Goal: Information Seeking & Learning: Check status

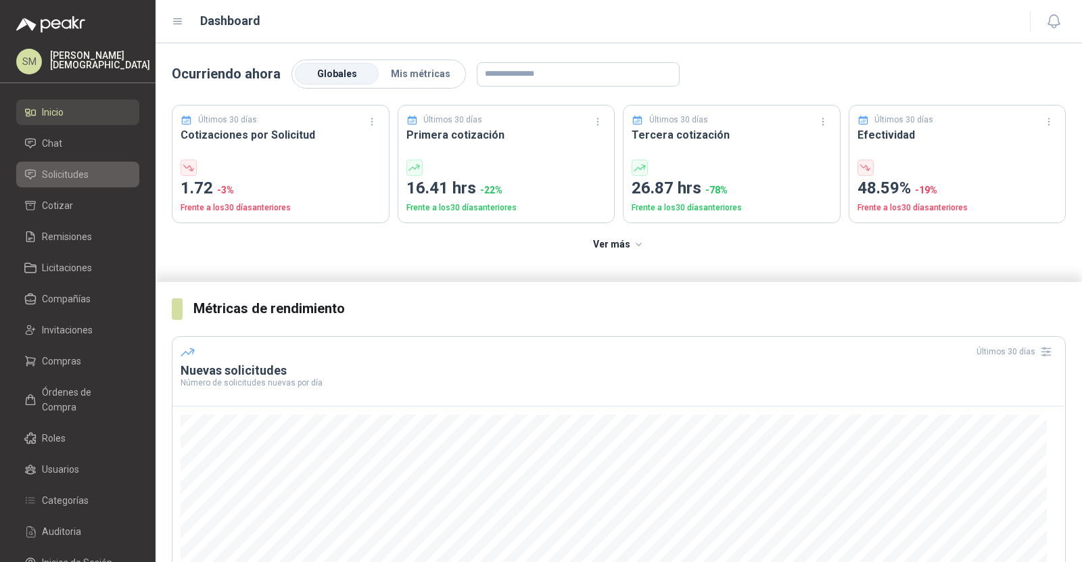
click at [56, 164] on link "Solicitudes" at bounding box center [77, 175] width 123 height 26
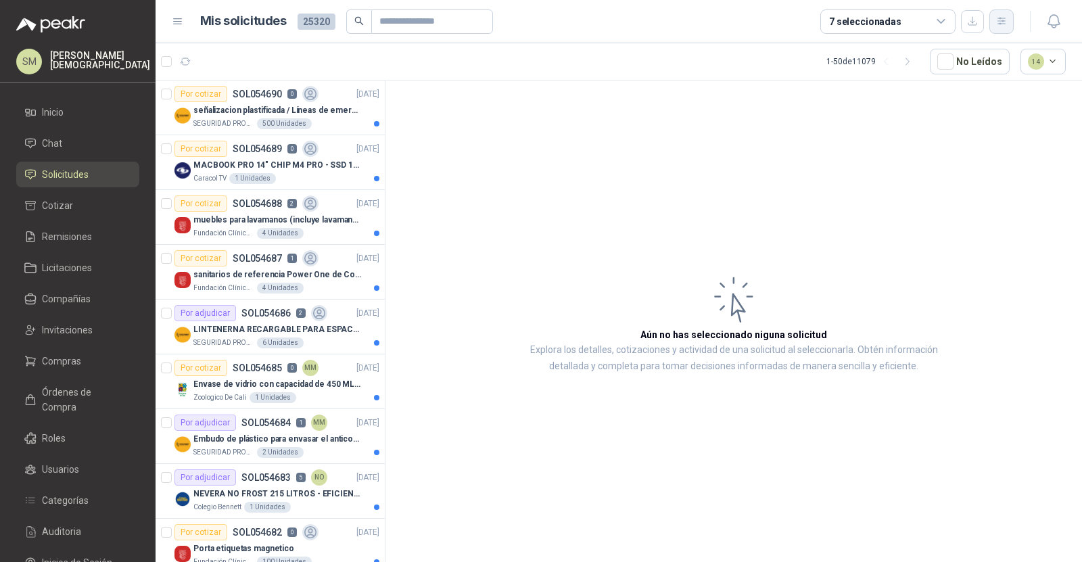
click at [1000, 25] on icon "button" at bounding box center [1001, 21] width 11 height 11
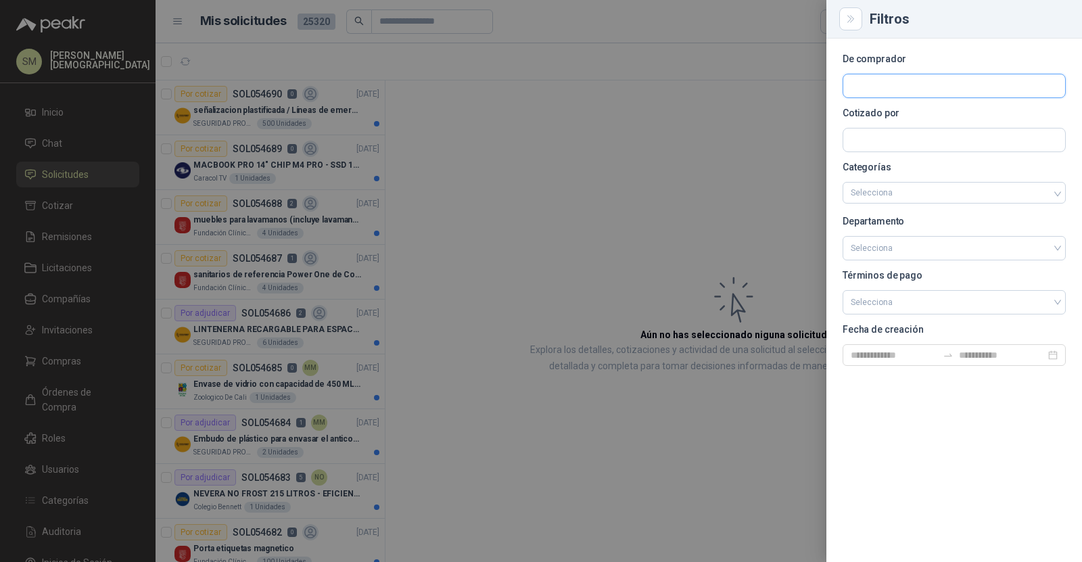
click at [934, 87] on input "text" at bounding box center [954, 85] width 222 height 23
type input "*****"
click at [907, 116] on p "Club Campestre de Cali" at bounding box center [936, 115] width 124 height 8
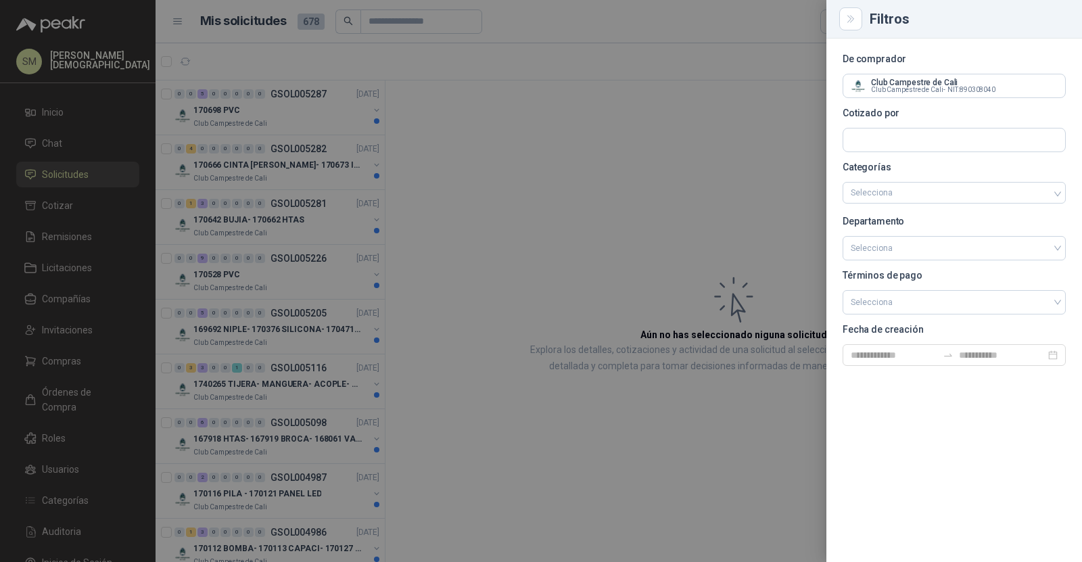
click at [515, 113] on div at bounding box center [541, 281] width 1082 height 562
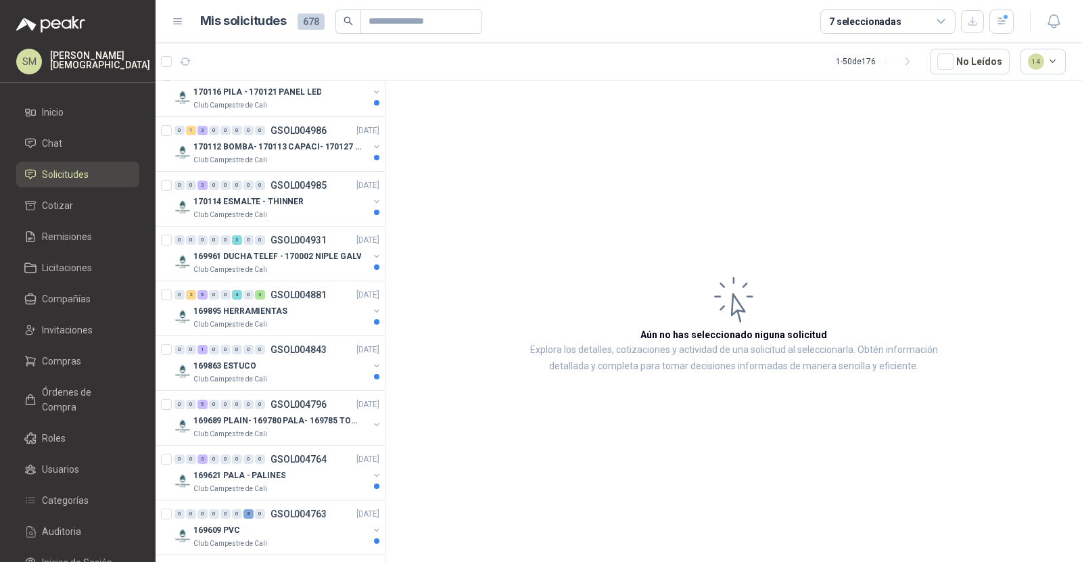
scroll to position [397, 0]
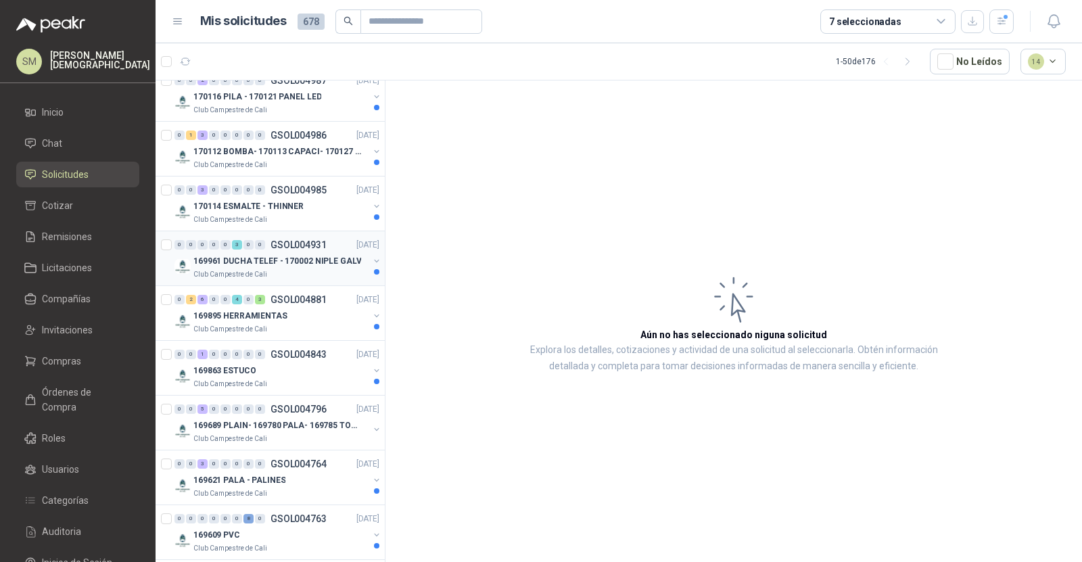
click at [276, 263] on div "169961 DUCHA TELEF - 170002 NIPLE GALV" at bounding box center [280, 261] width 175 height 16
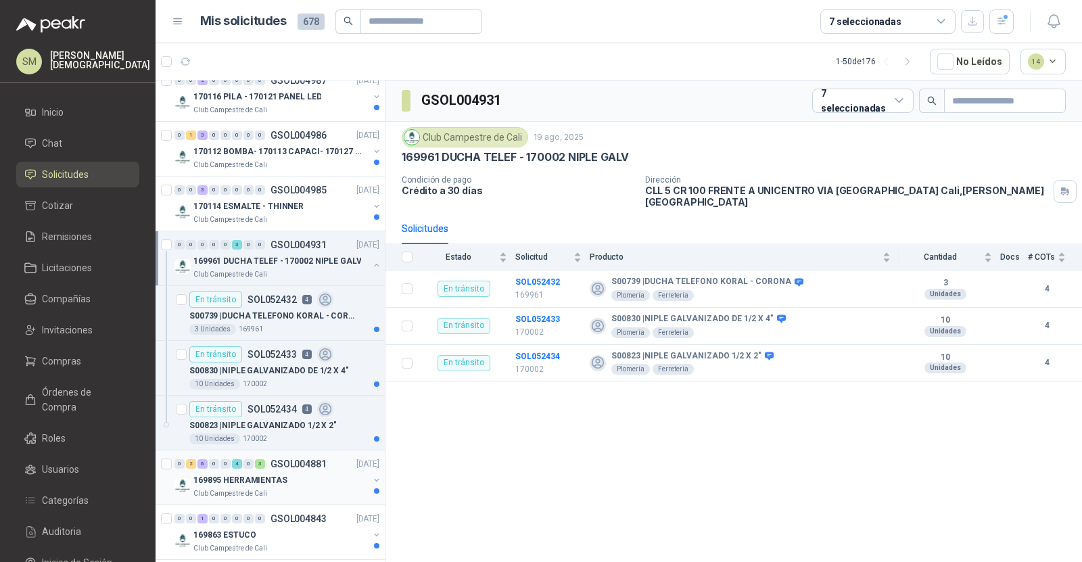
click at [271, 477] on p "169895 HERRAMIENTAS" at bounding box center [240, 480] width 94 height 13
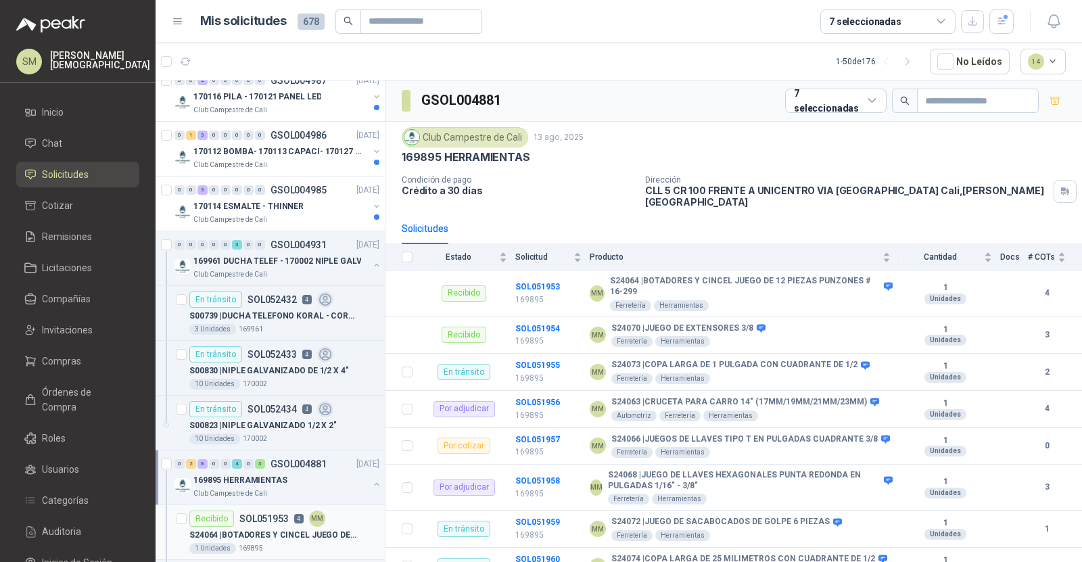
click at [277, 529] on p "S24064 | BOTADORES Y CINCEL JUEGO DE 12 PIEZAS PUNZONES # 16-299" at bounding box center [273, 535] width 168 height 13
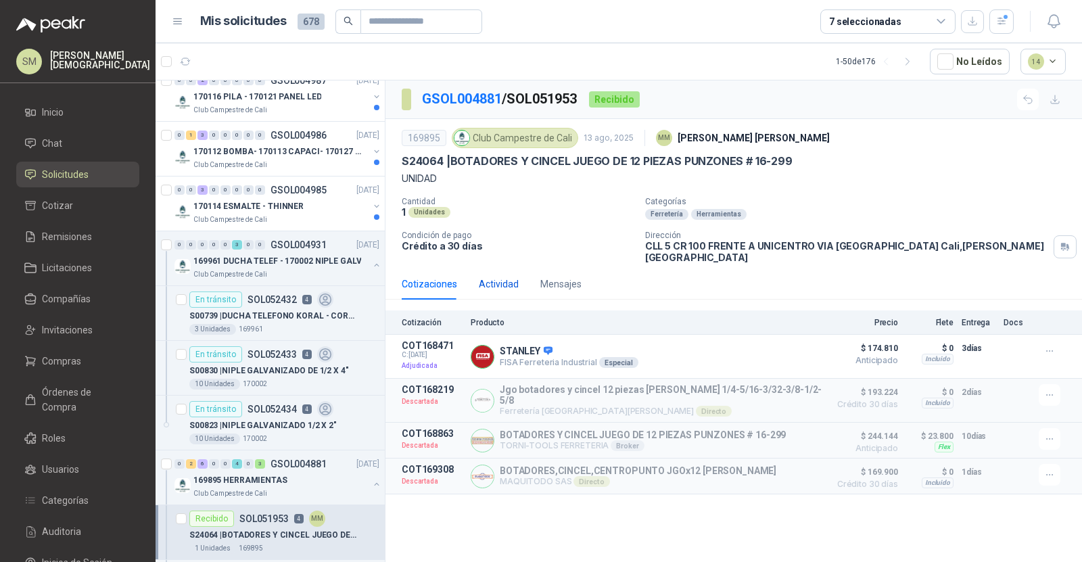
click at [500, 276] on div "Actividad" at bounding box center [499, 283] width 40 height 15
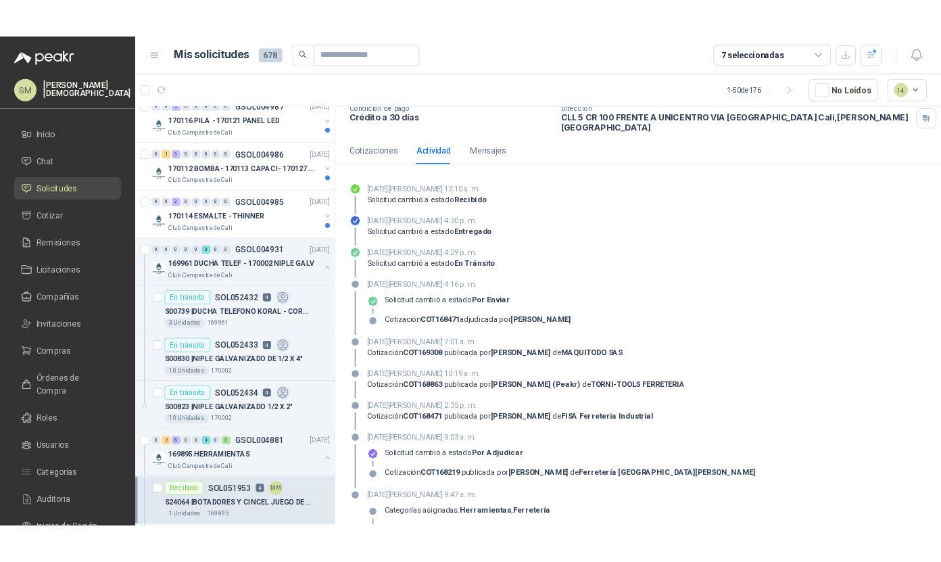
scroll to position [172, 0]
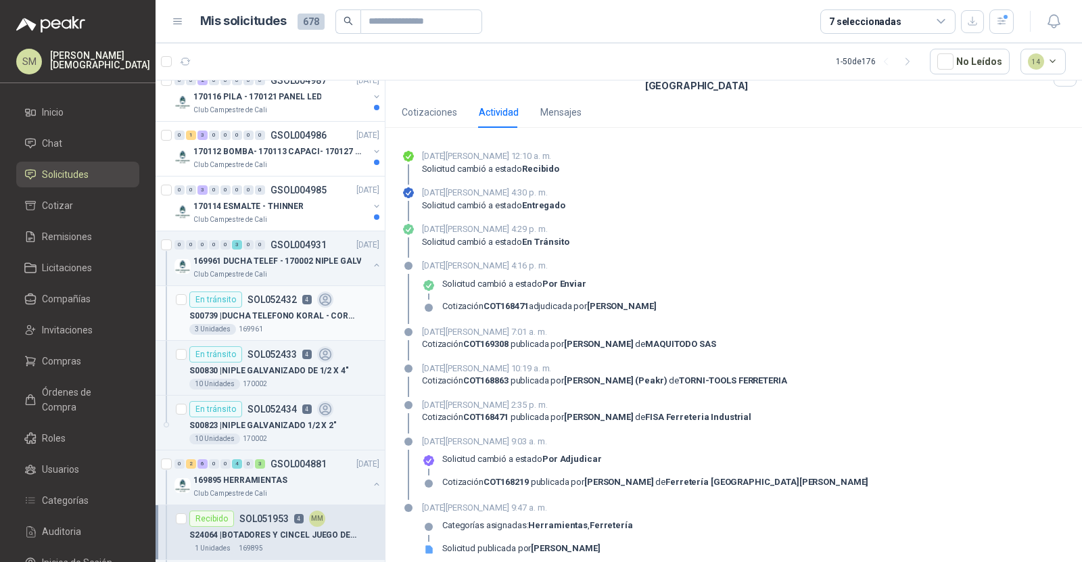
click at [292, 296] on p "SOL052432" at bounding box center [271, 299] width 49 height 9
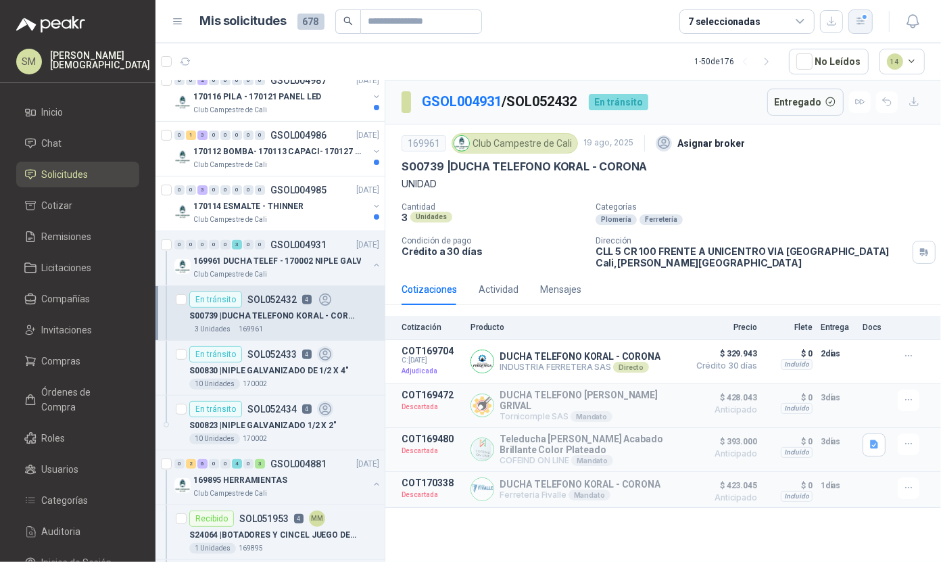
click at [852, 19] on button "button" at bounding box center [860, 21] width 24 height 24
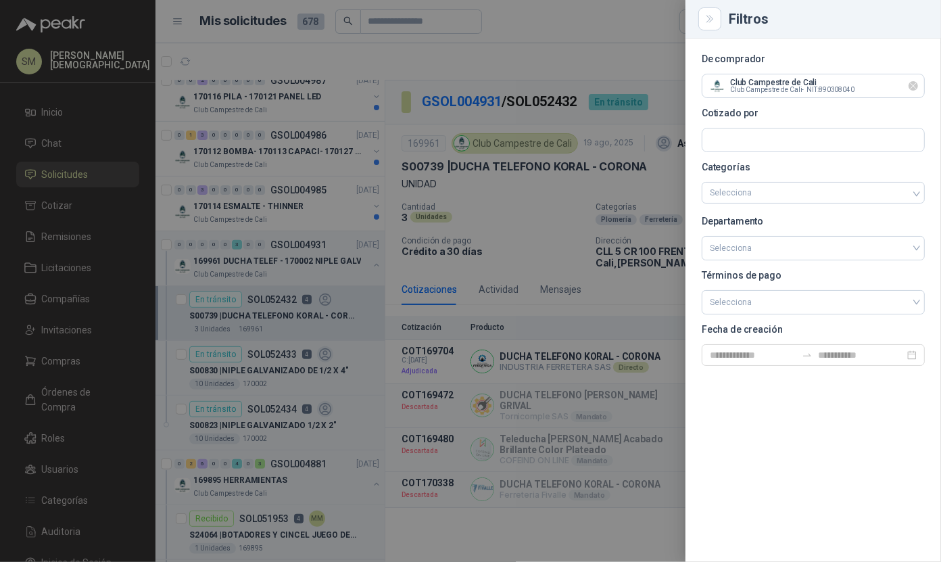
click at [914, 85] on icon "Limpiar" at bounding box center [913, 85] width 11 height 11
click at [838, 93] on input "text" at bounding box center [813, 85] width 222 height 23
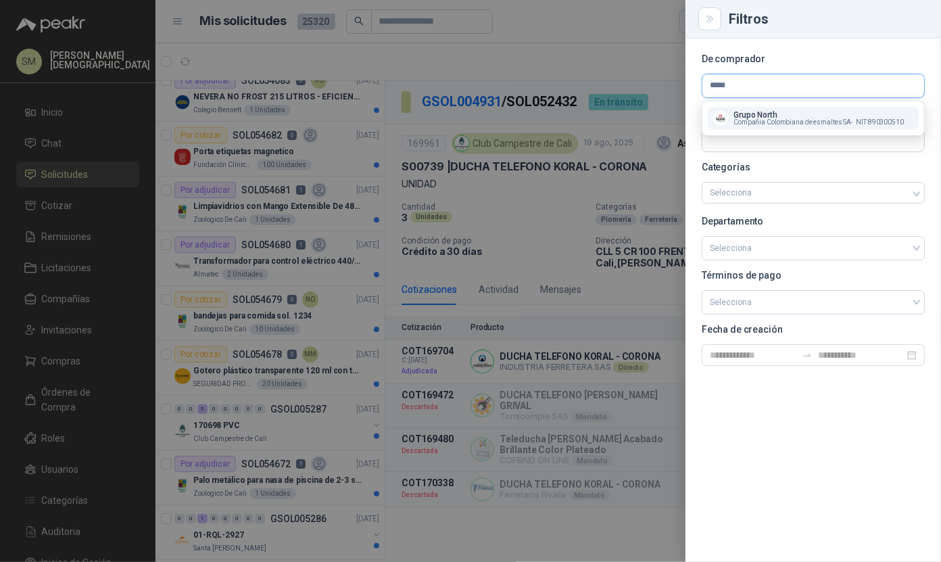
type input "*****"
click at [826, 120] on span "Compañia Colombiana de esmaltes SA -" at bounding box center [793, 122] width 120 height 7
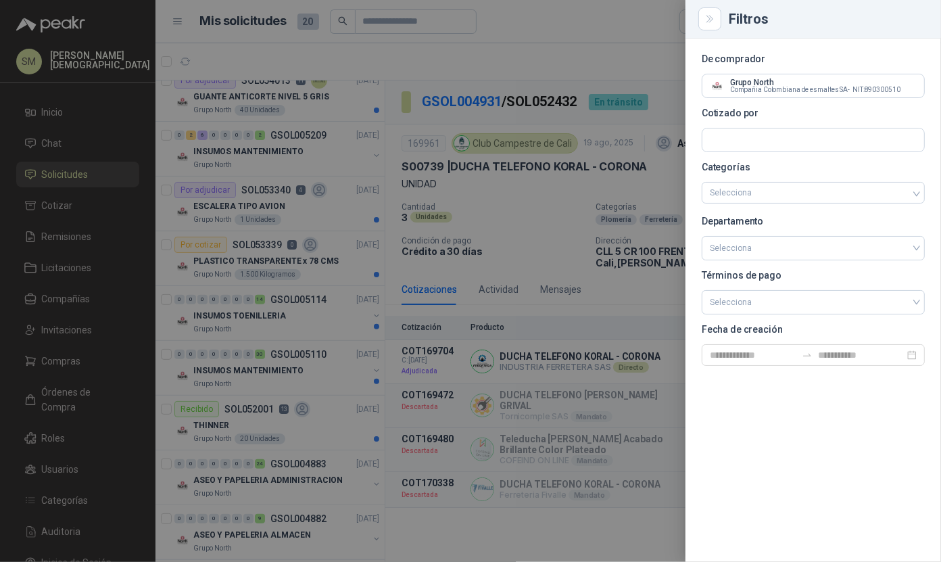
click at [440, 57] on div at bounding box center [470, 281] width 941 height 562
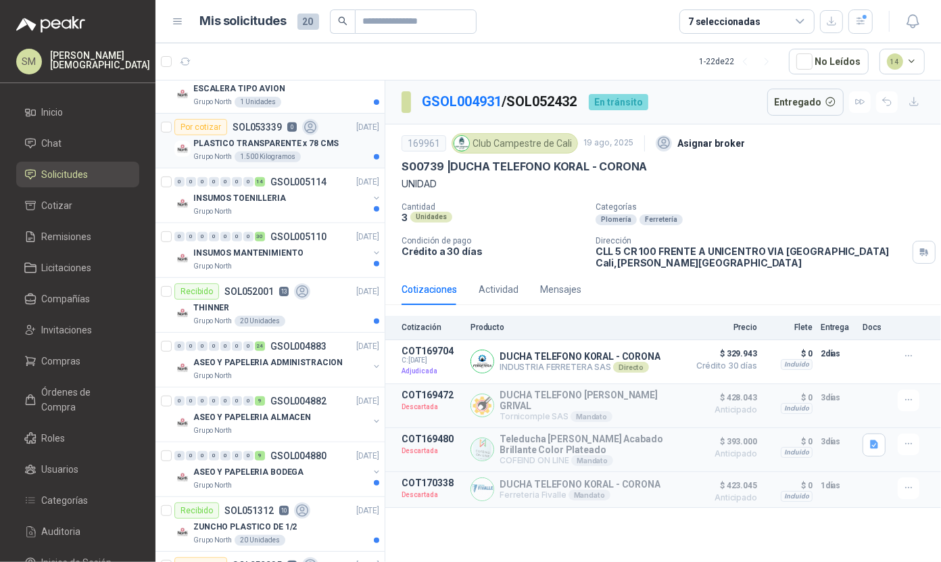
scroll to position [532, 0]
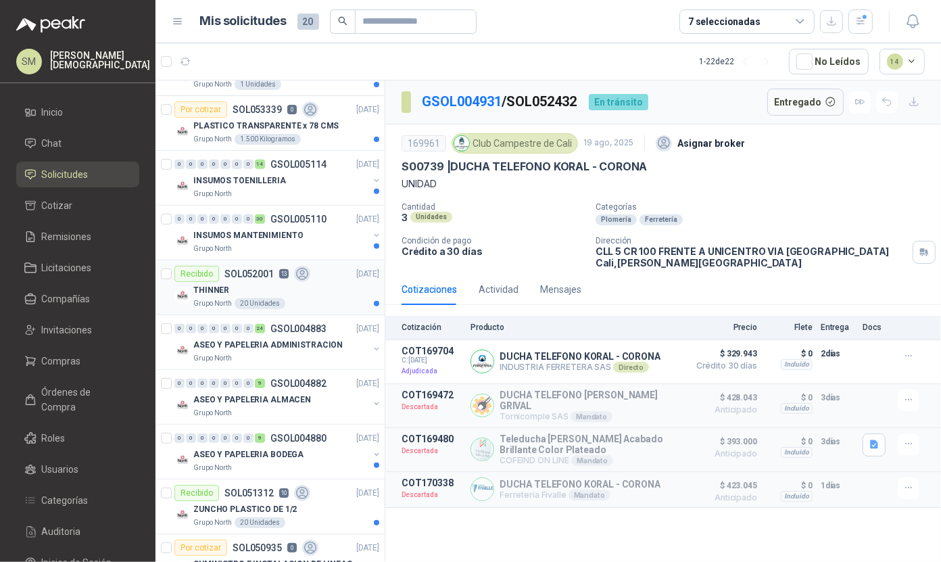
click at [320, 282] on div "THINNER" at bounding box center [286, 290] width 186 height 16
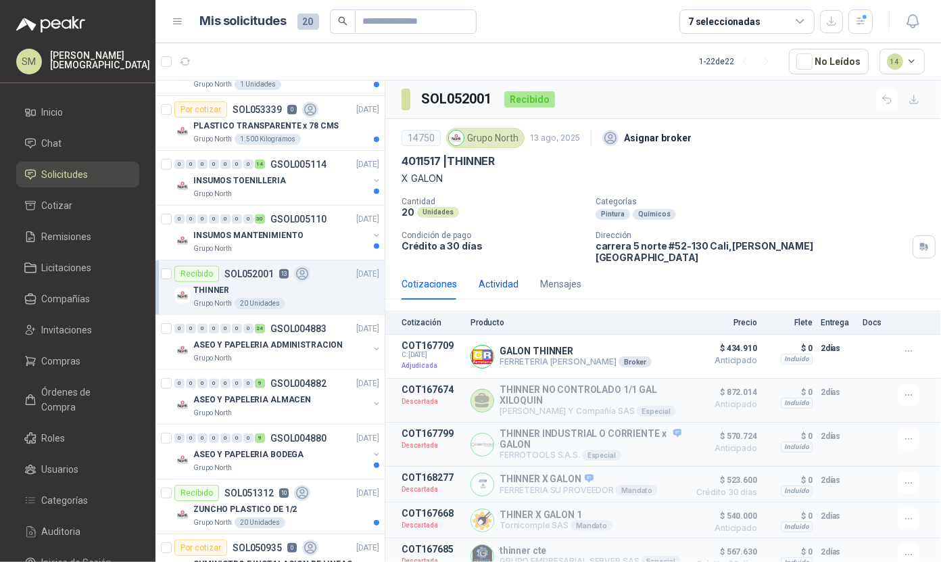
click at [503, 276] on div "Actividad" at bounding box center [499, 283] width 40 height 15
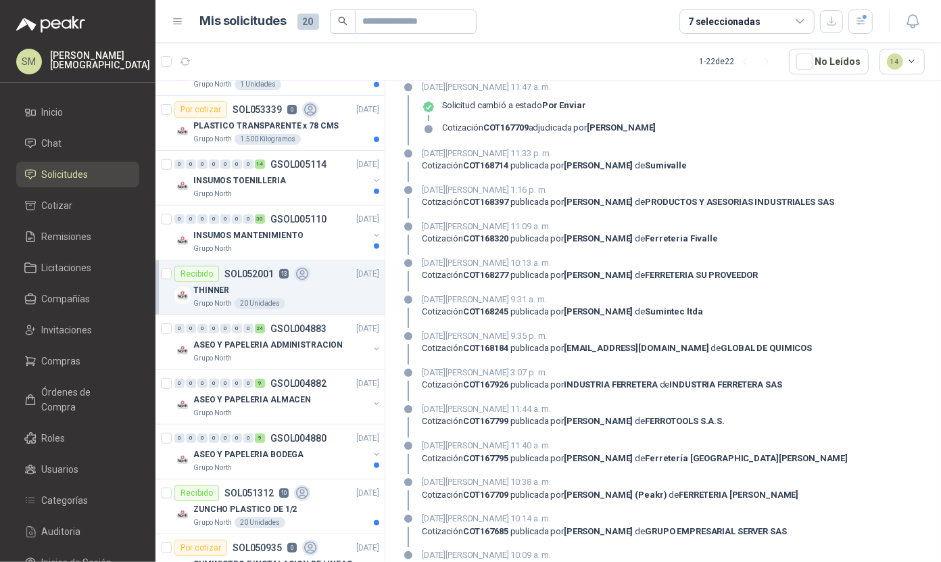
scroll to position [475, 0]
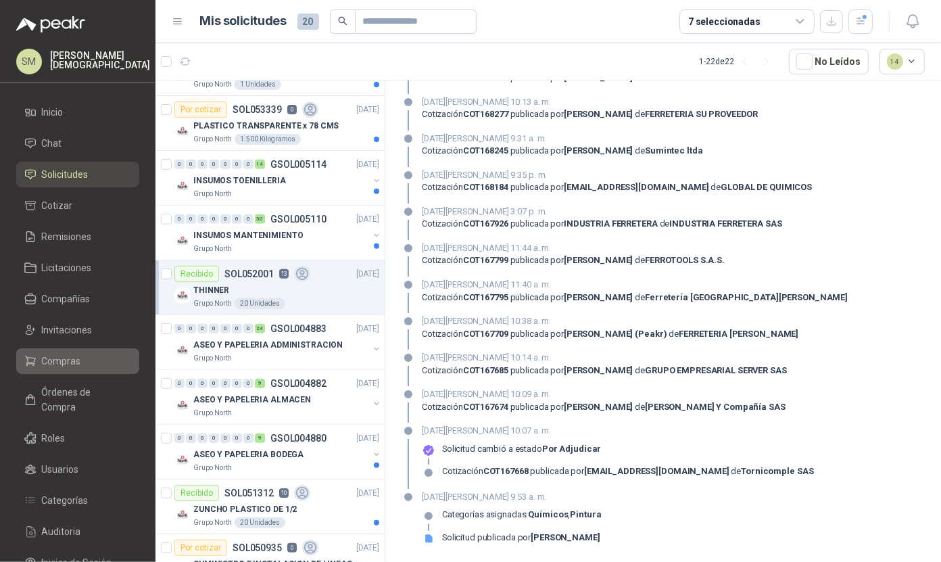
click at [91, 356] on li "Compras" at bounding box center [77, 361] width 107 height 15
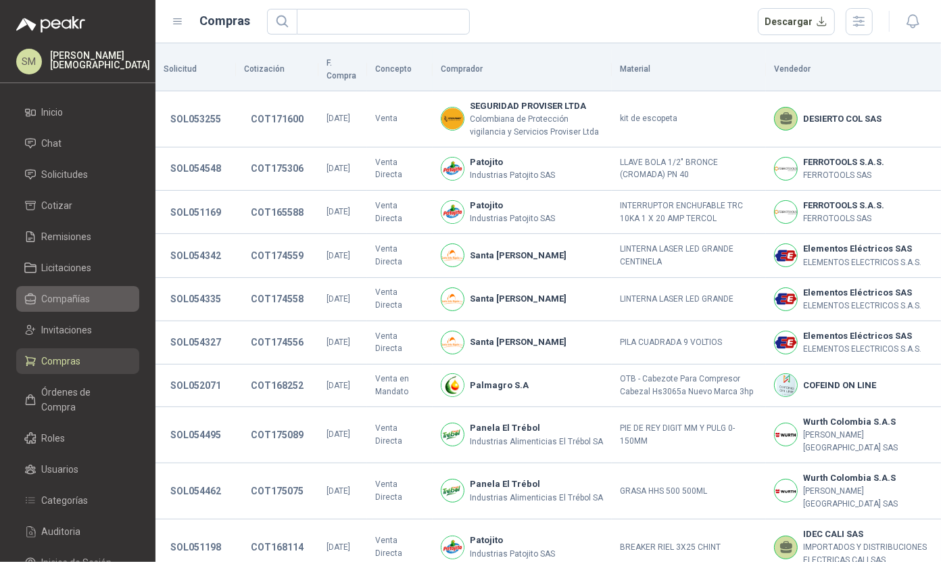
click at [80, 309] on link "Compañías" at bounding box center [77, 299] width 123 height 26
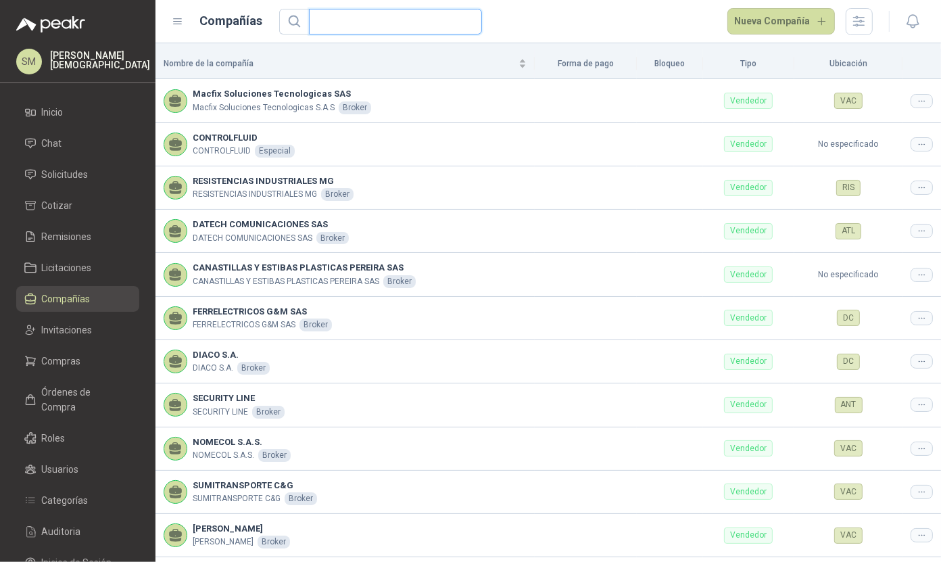
click at [364, 30] on input "text" at bounding box center [390, 21] width 146 height 24
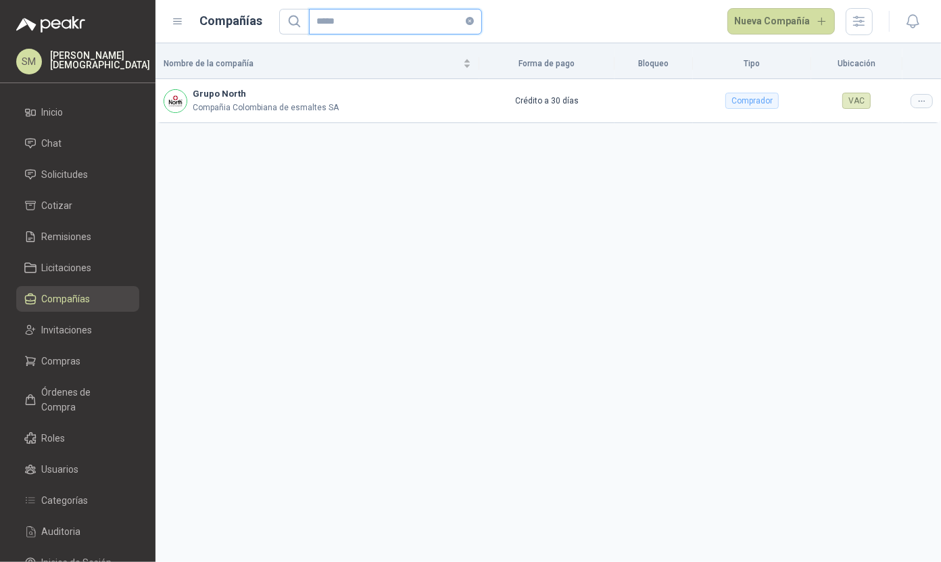
type input "*****"
click at [68, 182] on link "Solicitudes" at bounding box center [77, 175] width 123 height 26
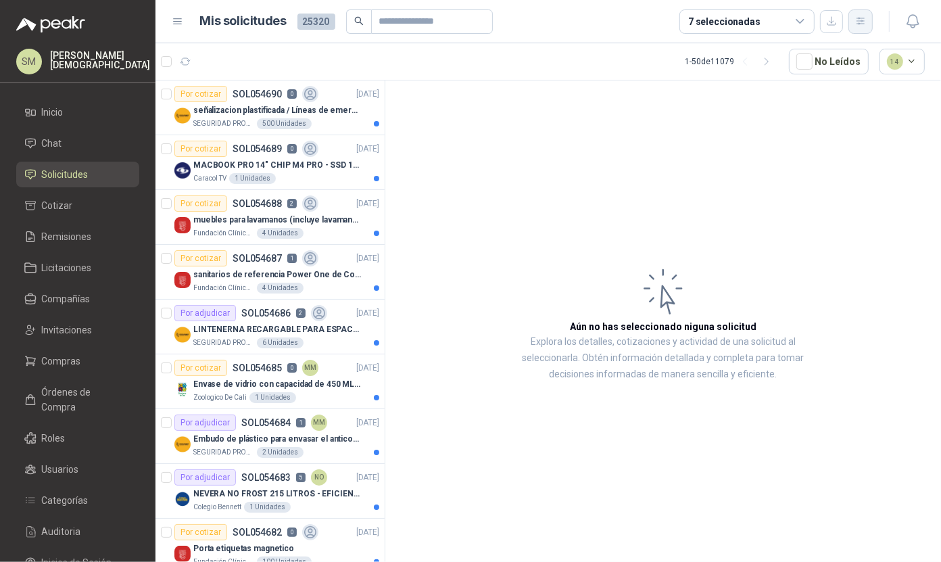
click at [864, 21] on icon "button" at bounding box center [859, 21] width 7 height 7
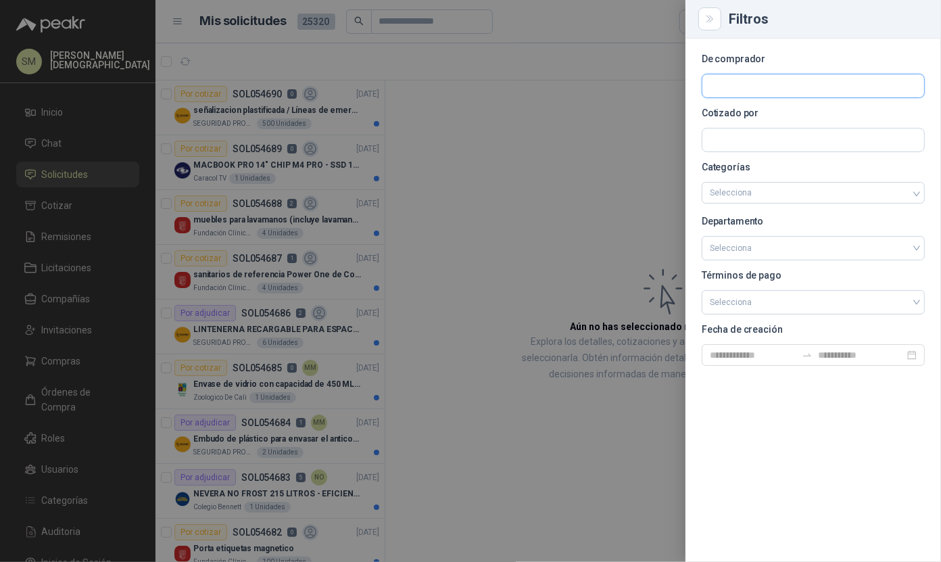
click at [800, 91] on input "text" at bounding box center [813, 85] width 222 height 23
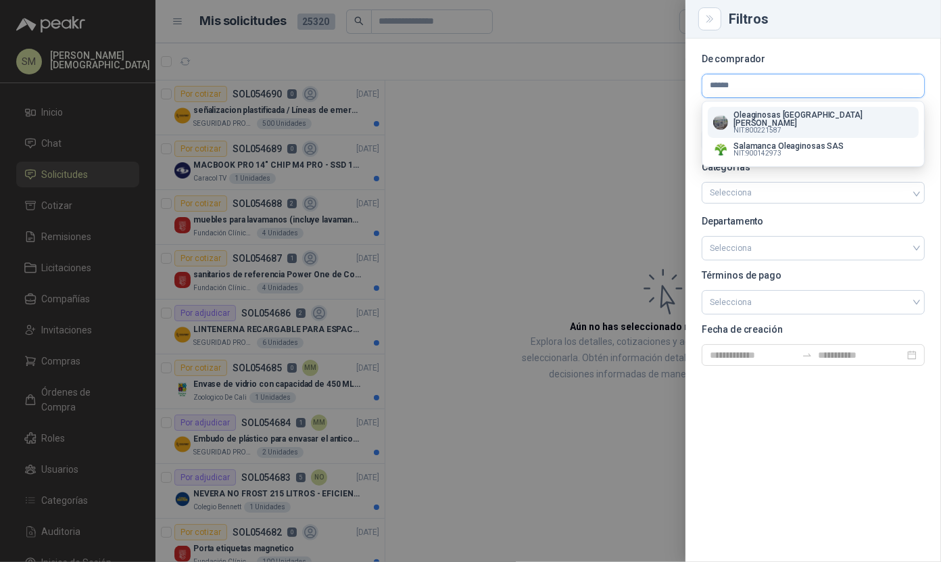
type input "******"
click at [798, 127] on p "NIT : 800221587" at bounding box center [823, 130] width 180 height 7
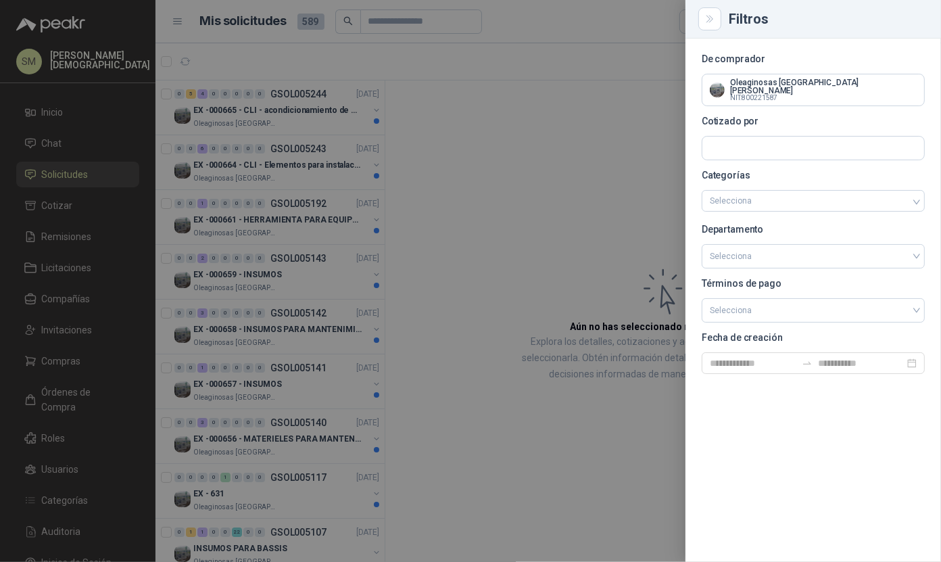
click at [479, 118] on div at bounding box center [470, 281] width 941 height 562
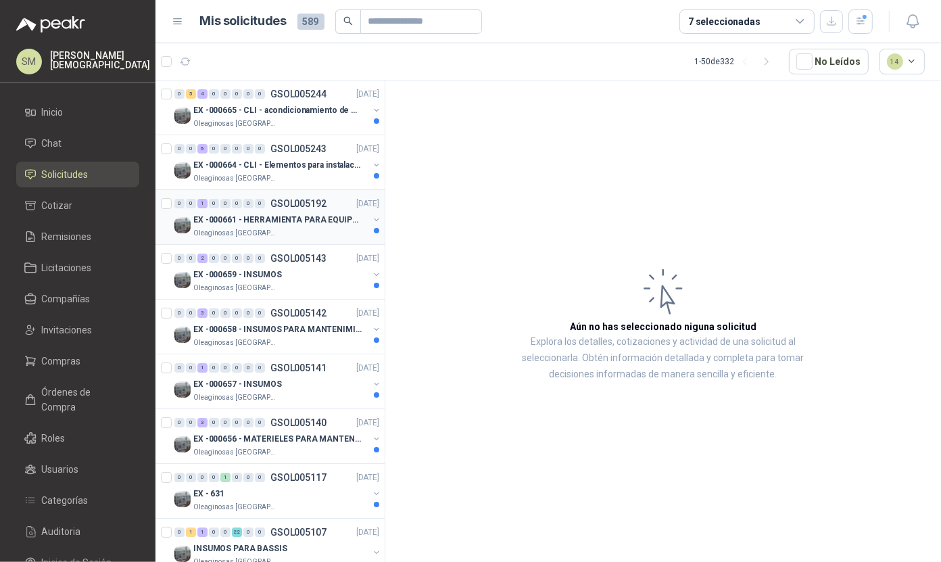
click at [279, 223] on p "EX -000661 - HERRAMIENTA PARA EQUIPO MECANICO PLAN" at bounding box center [277, 220] width 168 height 13
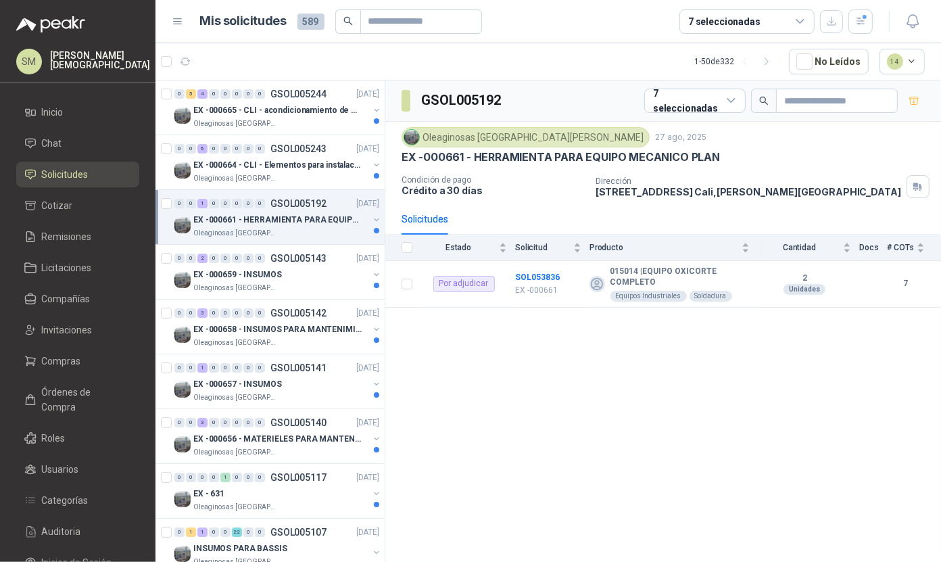
click at [301, 221] on p "EX -000661 - HERRAMIENTA PARA EQUIPO MECANICO PLAN" at bounding box center [277, 220] width 168 height 13
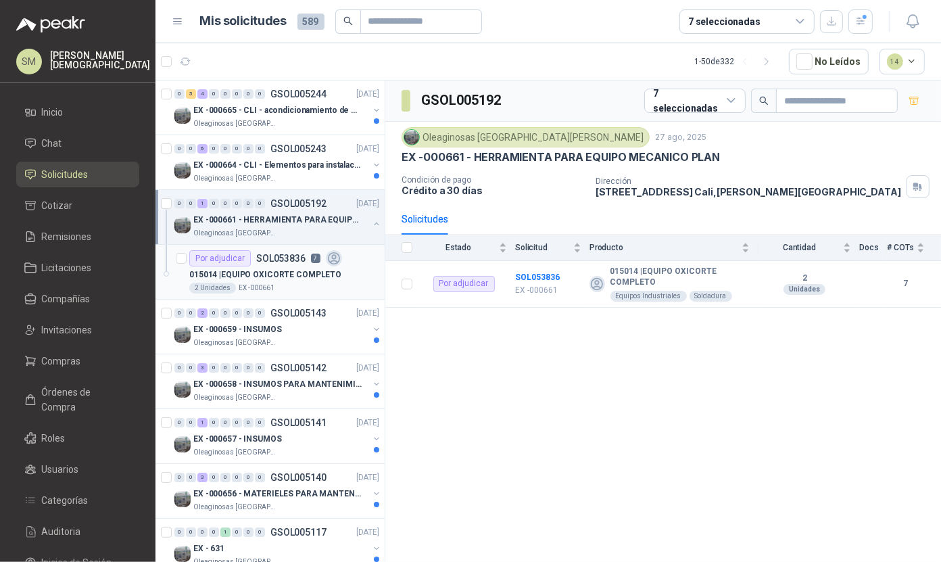
click at [293, 277] on p "015014 | EQUIPO OXICORTE COMPLETO" at bounding box center [265, 274] width 152 height 13
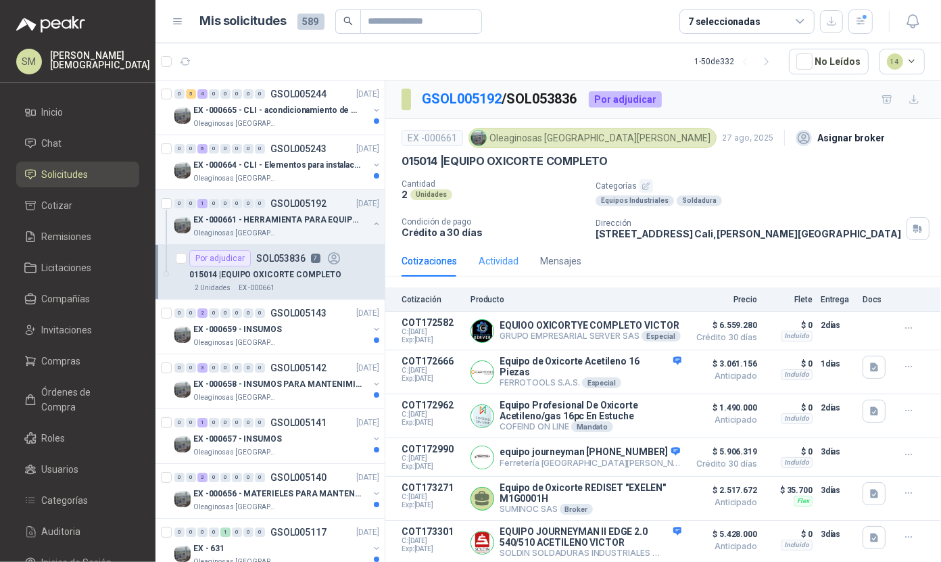
click at [487, 269] on div "Actividad" at bounding box center [499, 260] width 40 height 31
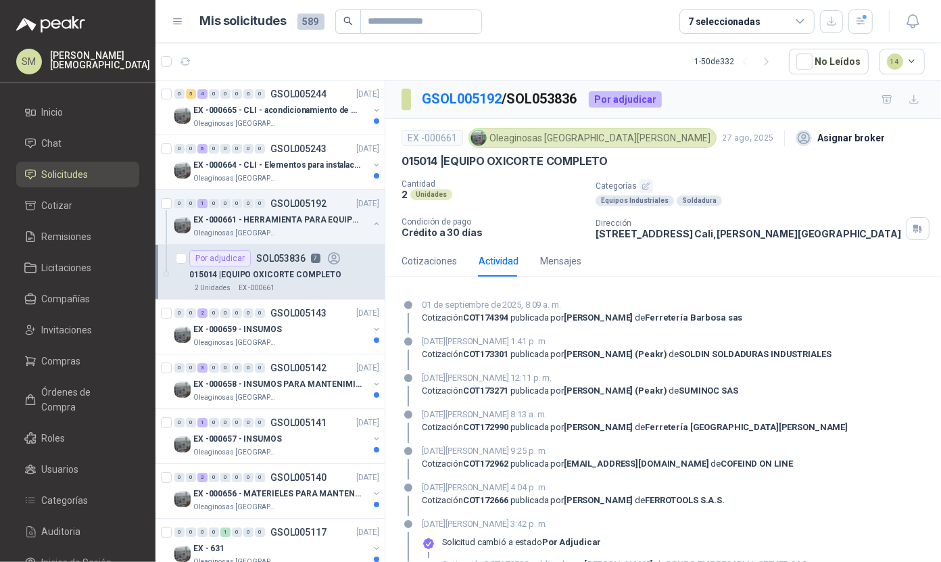
scroll to position [93, 0]
